Goal: Book appointment/travel/reservation

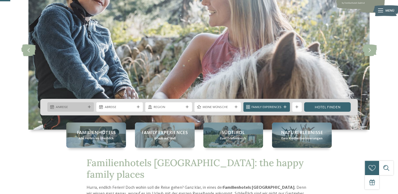
click at [90, 108] on icon at bounding box center [89, 107] width 3 height 3
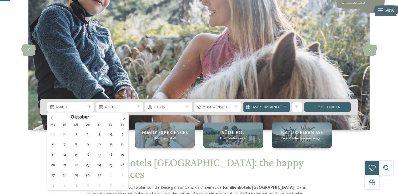
click at [125, 117] on icon at bounding box center [124, 118] width 4 height 4
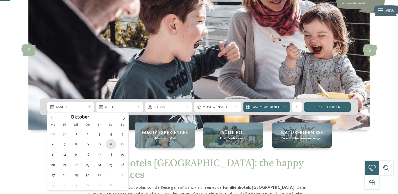
type div "[DATE]"
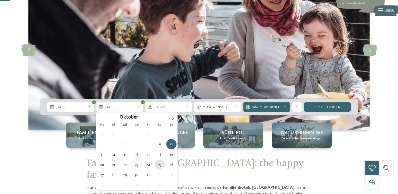
type div "[DATE]"
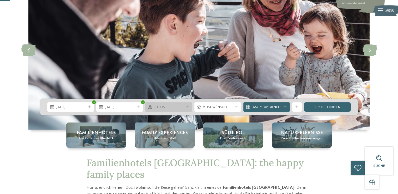
click at [175, 106] on span "Region" at bounding box center [169, 107] width 30 height 5
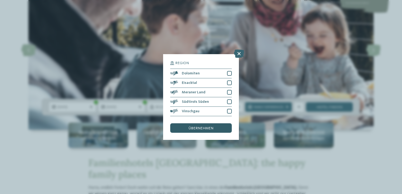
click at [206, 126] on span "übernehmen" at bounding box center [200, 128] width 25 height 4
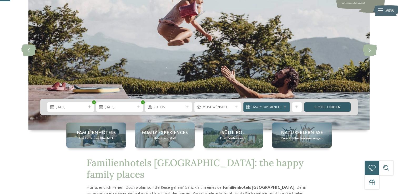
click at [322, 109] on link "Hotel finden" at bounding box center [327, 106] width 47 height 9
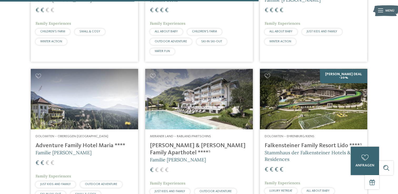
scroll to position [888, 0]
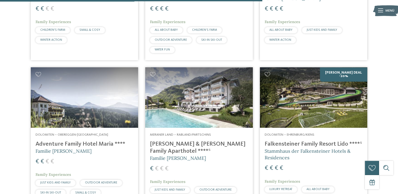
click at [300, 113] on img at bounding box center [313, 97] width 107 height 60
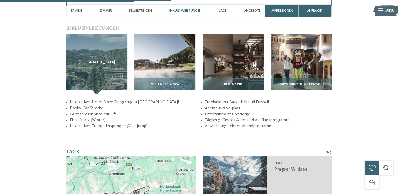
scroll to position [736, 0]
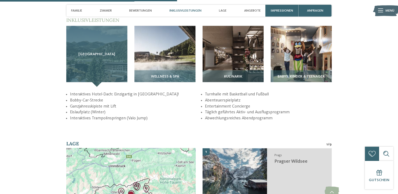
click at [93, 63] on div "[GEOGRAPHIC_DATA]" at bounding box center [96, 56] width 61 height 61
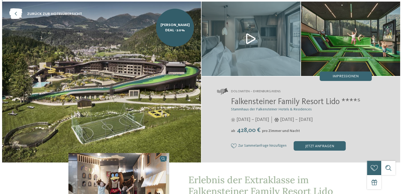
scroll to position [0, 0]
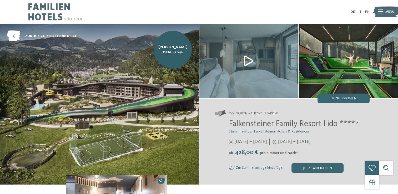
click at [384, 11] on img at bounding box center [386, 11] width 26 height 13
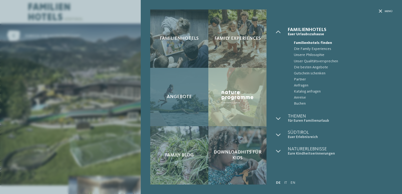
click at [198, 90] on div "Angebote" at bounding box center [179, 97] width 58 height 58
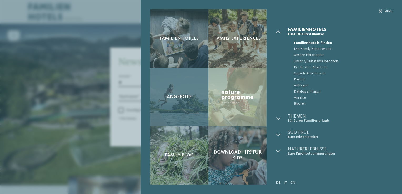
click at [174, 105] on div "Angebote" at bounding box center [179, 97] width 58 height 58
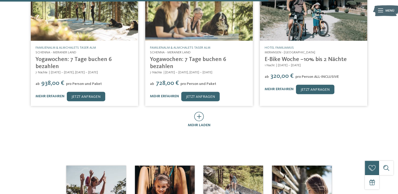
scroll to position [315, 0]
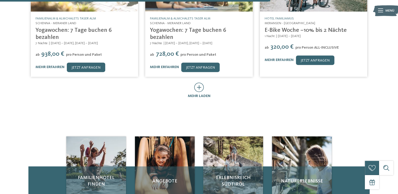
click at [196, 83] on icon at bounding box center [199, 87] width 10 height 9
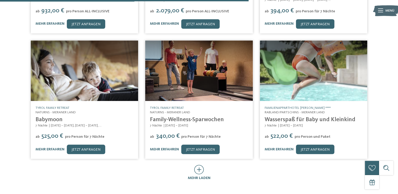
scroll to position [552, 0]
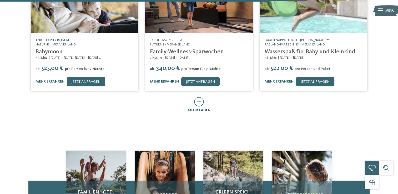
click at [207, 97] on div "mehr laden" at bounding box center [199, 105] width 23 height 16
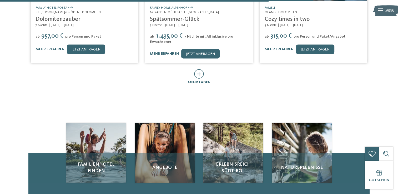
scroll to position [841, 0]
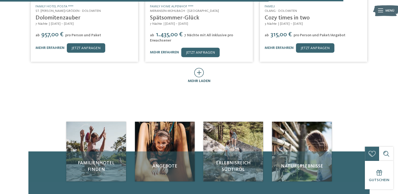
click at [198, 79] on span "mehr laden" at bounding box center [199, 81] width 23 height 4
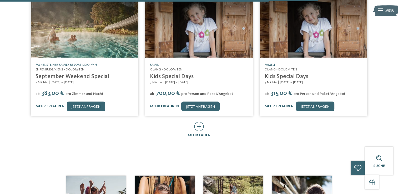
scroll to position [973, 0]
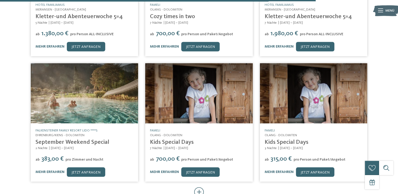
click at [201, 187] on div at bounding box center [199, 192] width 10 height 10
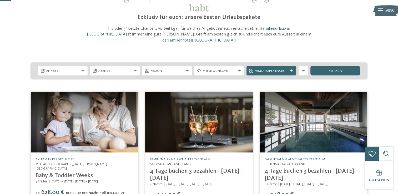
scroll to position [34, 0]
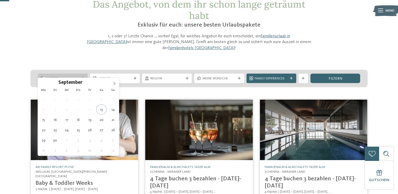
click at [79, 76] on span "Anreise" at bounding box center [62, 78] width 33 height 5
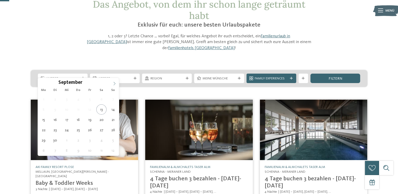
click at [111, 84] on span at bounding box center [114, 82] width 9 height 9
type div "11.10.2025"
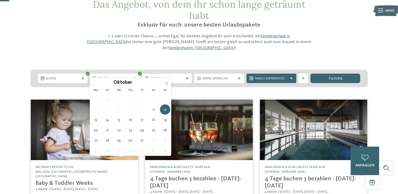
type div "18.10.2025"
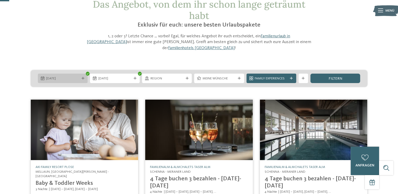
click at [86, 74] on div "11.10.2025" at bounding box center [63, 78] width 50 height 9
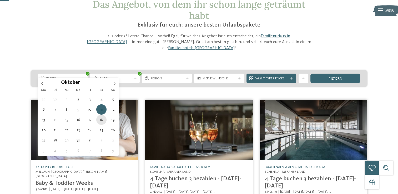
type div "18.10.2025"
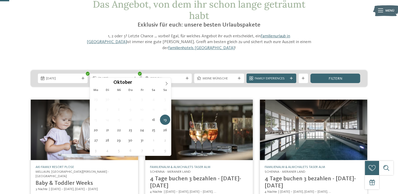
type div "25.10.2025"
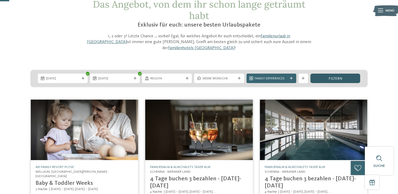
click at [323, 74] on div "filtern" at bounding box center [335, 78] width 50 height 9
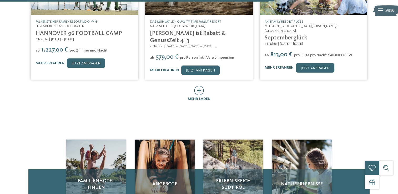
scroll to position [335, 0]
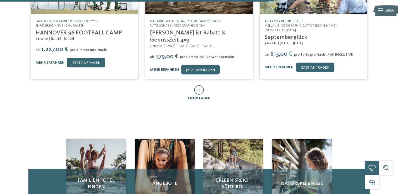
click at [195, 96] on span "mehr laden" at bounding box center [199, 98] width 23 height 4
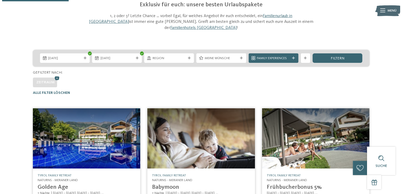
scroll to position [0, 0]
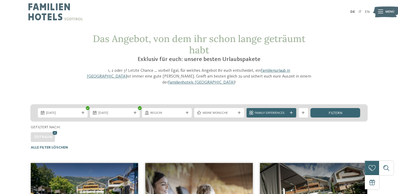
click at [233, 111] on span "Meine Wünsche" at bounding box center [218, 113] width 33 height 5
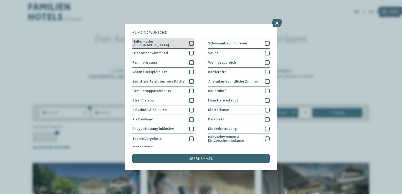
click at [190, 42] on div at bounding box center [191, 43] width 5 height 5
click at [191, 51] on div at bounding box center [191, 53] width 5 height 5
click at [204, 159] on span "übernehmen" at bounding box center [200, 159] width 25 height 4
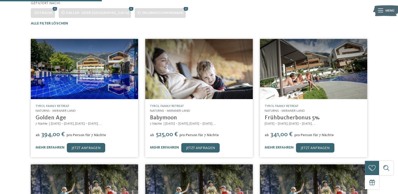
scroll to position [124, 0]
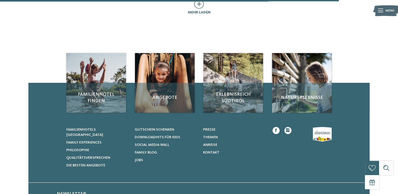
click at [201, 11] on span "mehr laden" at bounding box center [199, 13] width 23 height 4
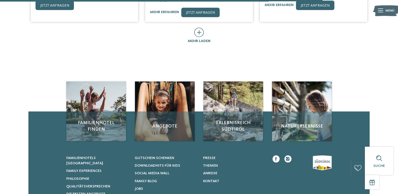
scroll to position [597, 0]
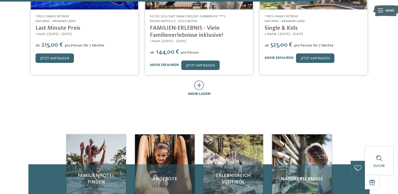
click at [200, 80] on icon at bounding box center [199, 84] width 10 height 9
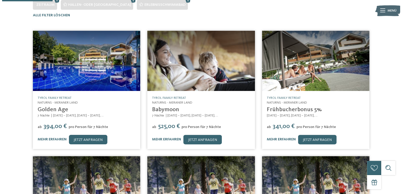
scroll to position [124, 0]
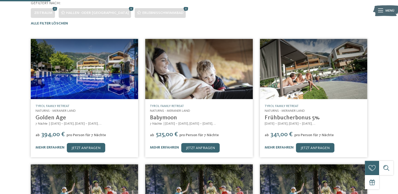
click at [57, 71] on img at bounding box center [84, 69] width 107 height 60
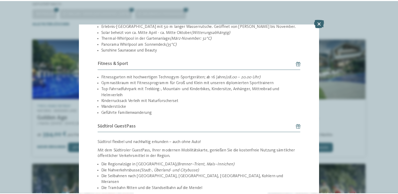
scroll to position [701, 0]
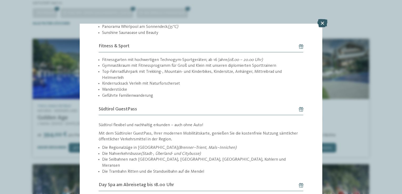
click at [321, 24] on icon at bounding box center [322, 23] width 10 height 8
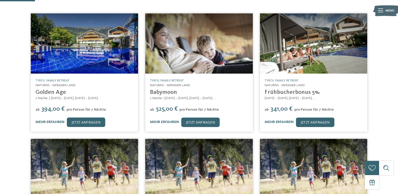
scroll to position [150, 0]
